Goal: Browse casually

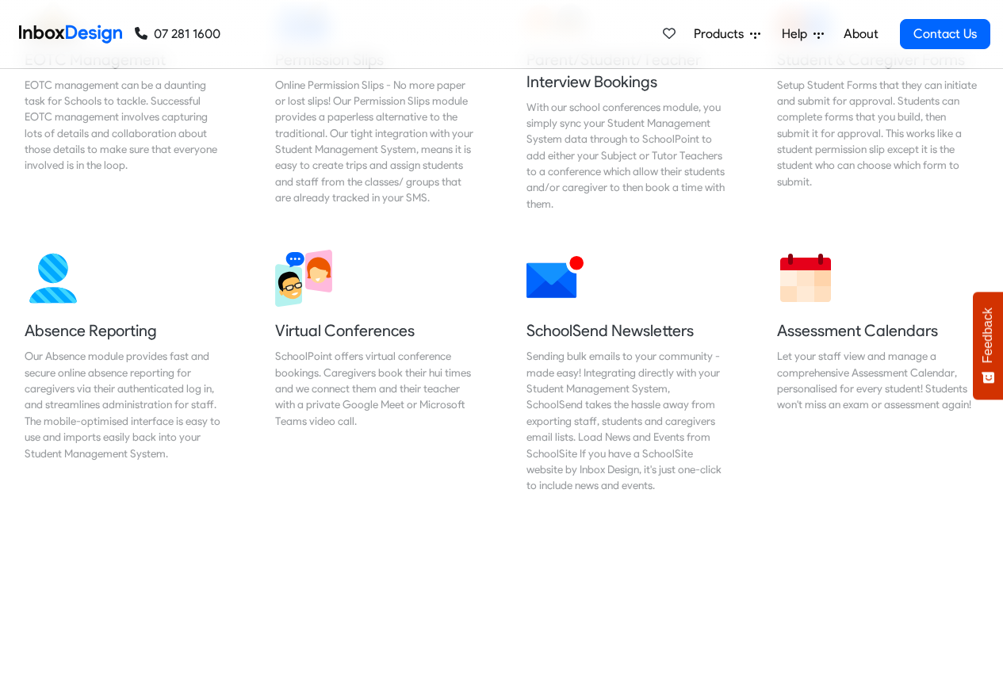
scroll to position [1142, 0]
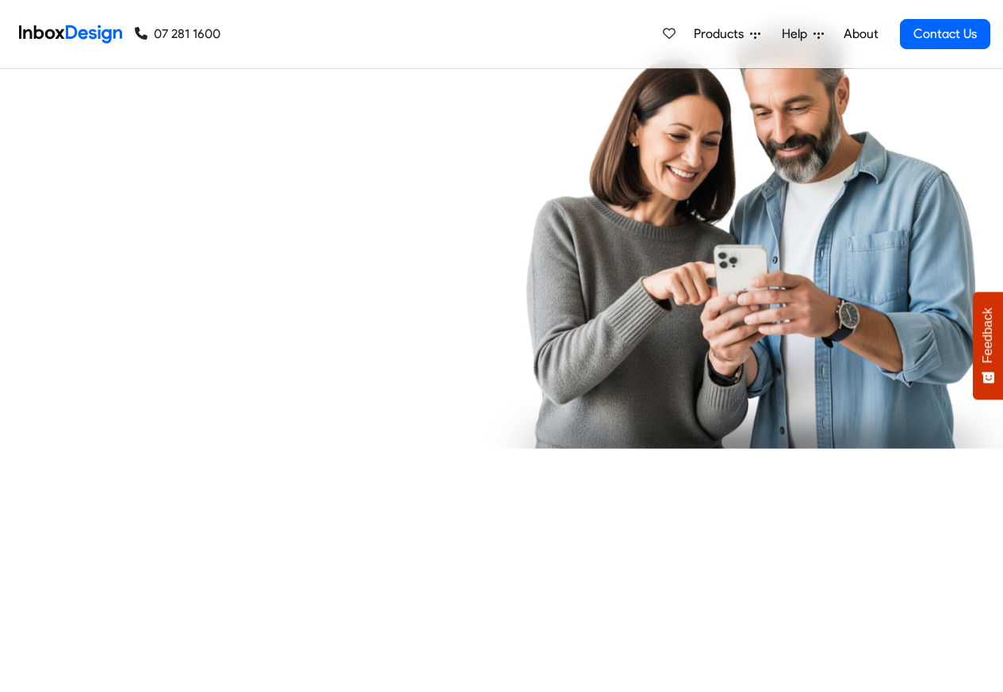
checkbox input "true"
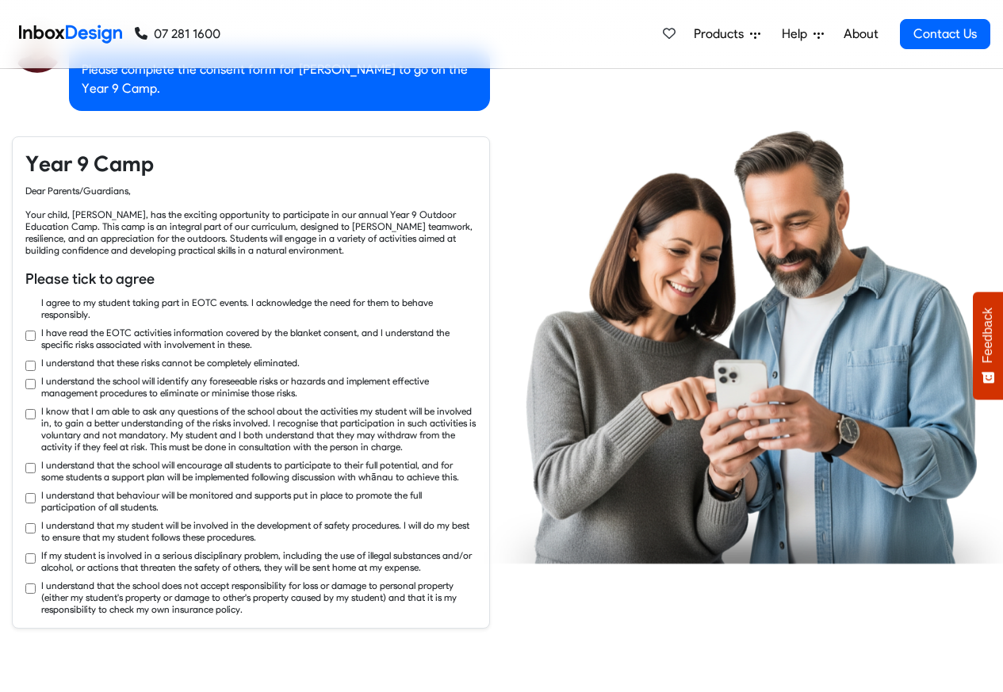
checkbox input "true"
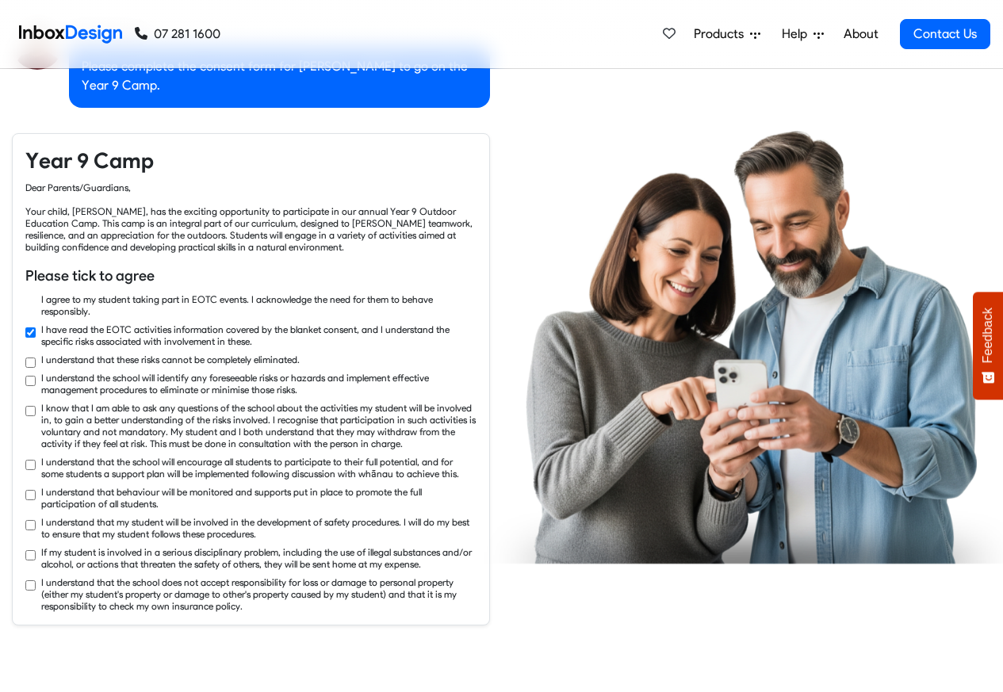
checkbox input "true"
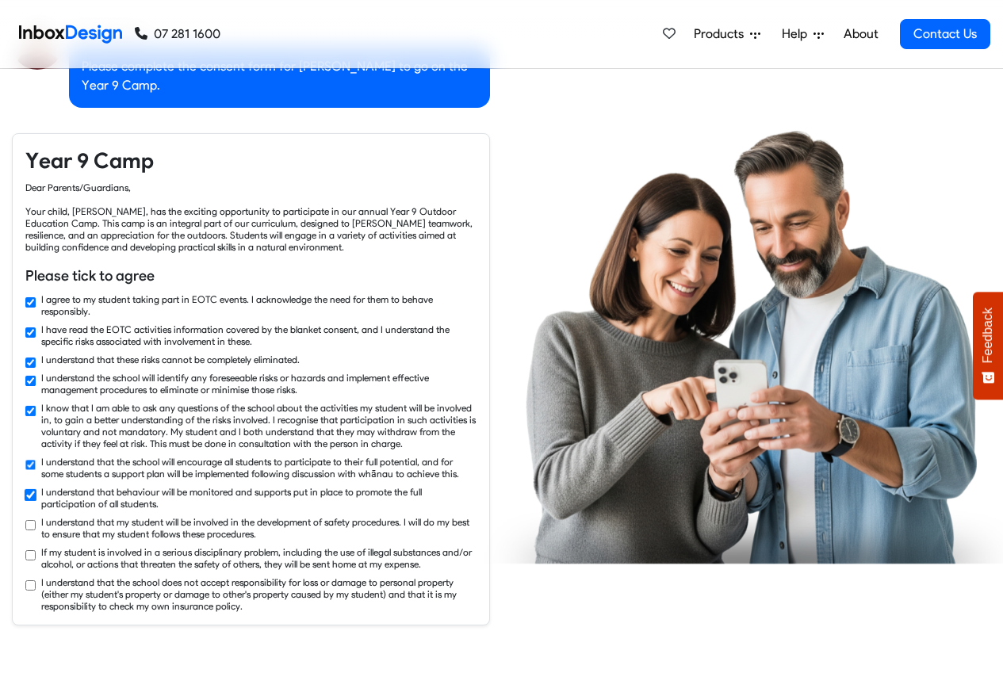
checkbox input "true"
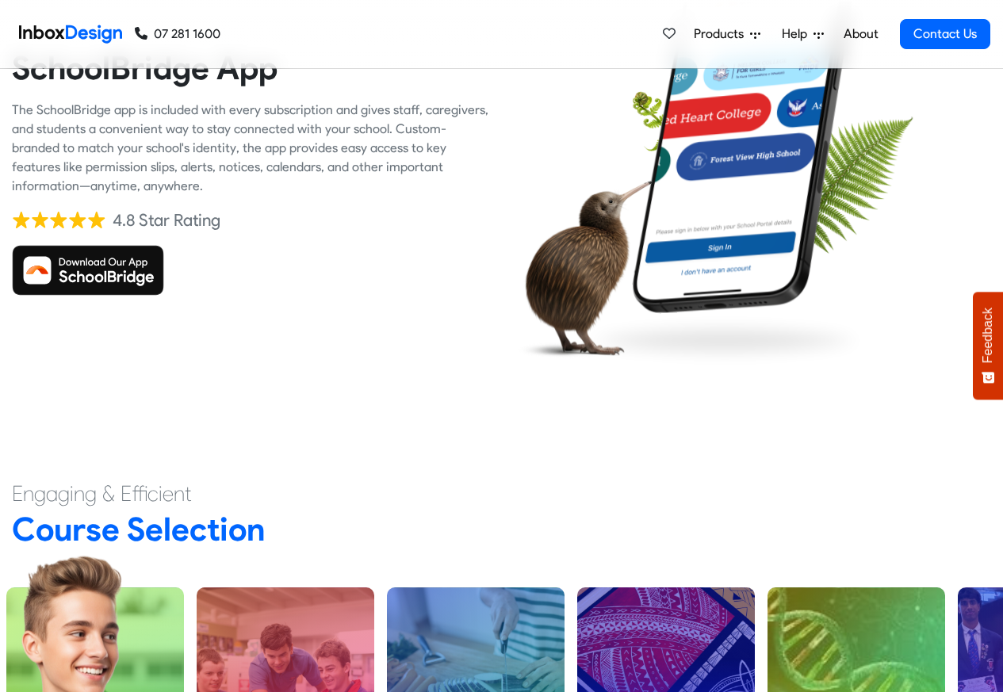
scroll to position [3617, 0]
